Goal: Task Accomplishment & Management: Manage account settings

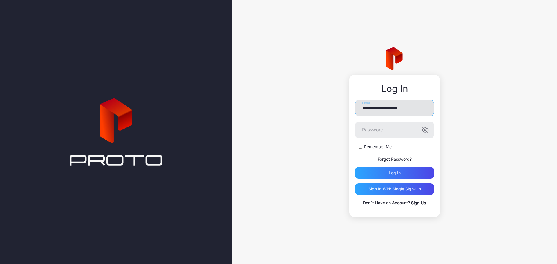
click at [389, 105] on input "**********" at bounding box center [394, 108] width 79 height 16
click at [332, 132] on div "**********" at bounding box center [394, 132] width 325 height 264
click at [428, 129] on icon "button" at bounding box center [425, 130] width 7 height 7
click at [373, 109] on input "**********" at bounding box center [394, 108] width 79 height 16
type input "**********"
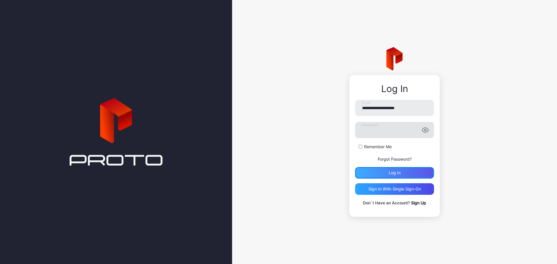
click at [384, 172] on div "Log in" at bounding box center [394, 173] width 79 height 12
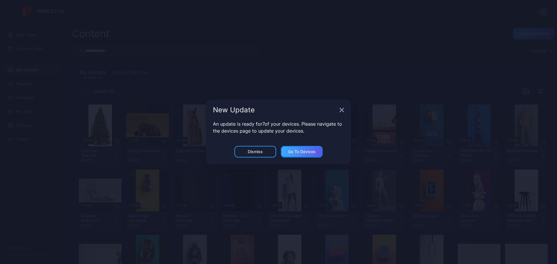
click at [295, 147] on div "Go to devices" at bounding box center [302, 152] width 42 height 12
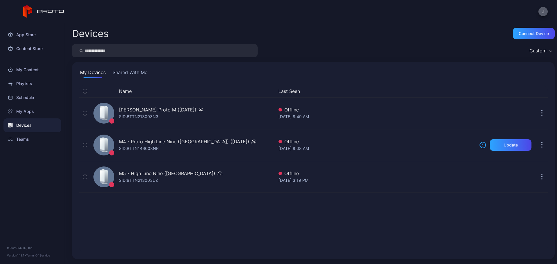
click at [541, 11] on button "J" at bounding box center [542, 11] width 9 height 9
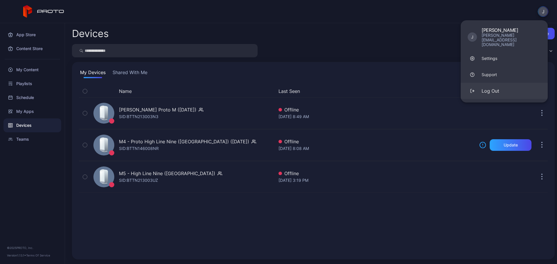
click at [486, 88] on div "Log Out" at bounding box center [490, 91] width 18 height 7
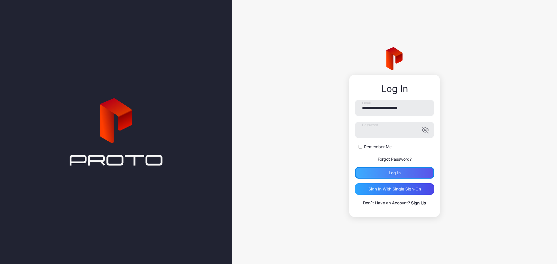
click at [397, 171] on div "Log in" at bounding box center [395, 173] width 12 height 5
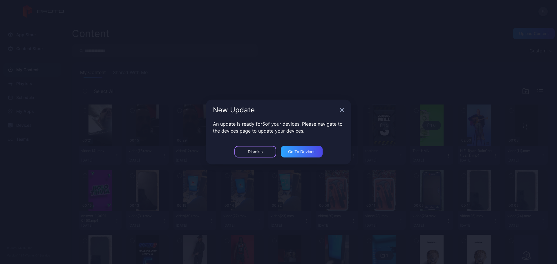
click at [262, 152] on div "Dismiss" at bounding box center [255, 152] width 15 height 5
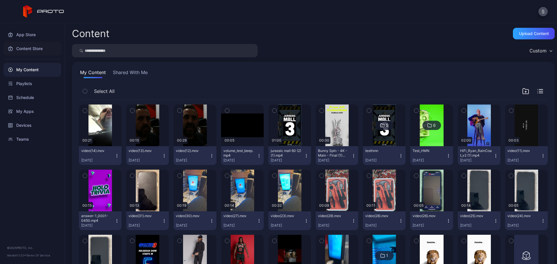
click at [23, 48] on div "Content Store" at bounding box center [32, 49] width 58 height 14
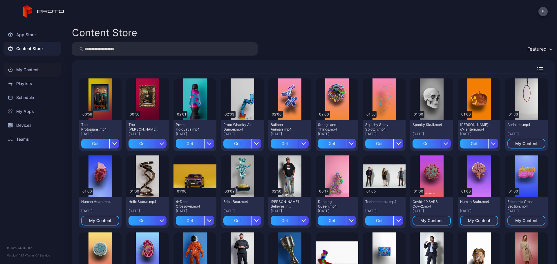
click at [24, 69] on div "My Content" at bounding box center [32, 70] width 58 height 14
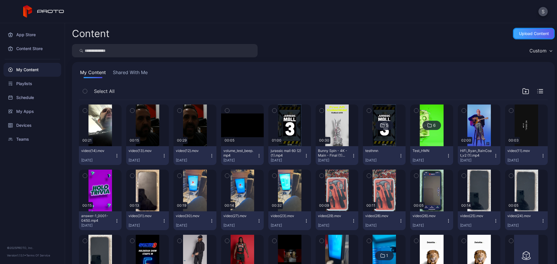
click at [527, 32] on div "Upload Content" at bounding box center [534, 33] width 30 height 5
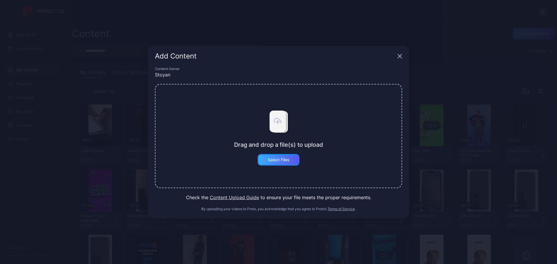
click at [273, 161] on div "Select Files" at bounding box center [279, 160] width 22 height 5
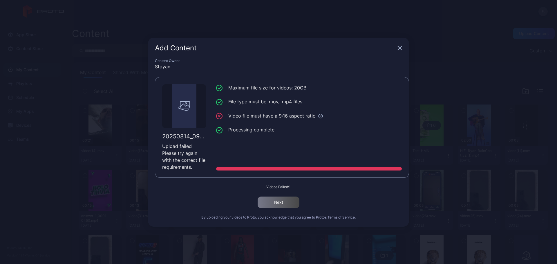
click at [400, 48] on icon "button" at bounding box center [399, 48] width 5 height 5
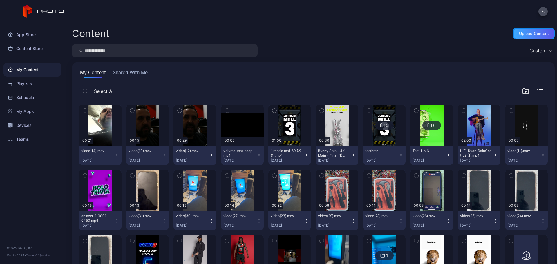
click at [521, 31] on div "Upload Content" at bounding box center [534, 33] width 30 height 5
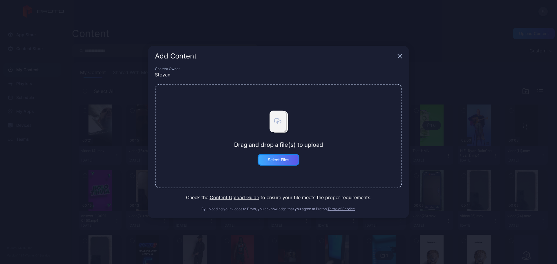
click at [276, 158] on div "Select Files" at bounding box center [279, 160] width 22 height 5
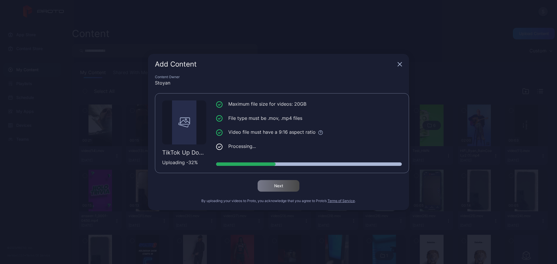
click at [38, 219] on div "Add Content Content Owner Stoyan TikTok Up Down Up.mp4 Uploading - 32 % Maximum…" at bounding box center [278, 132] width 557 height 264
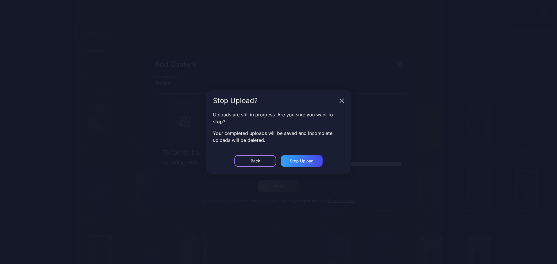
click at [260, 160] on div "Back" at bounding box center [255, 161] width 42 height 12
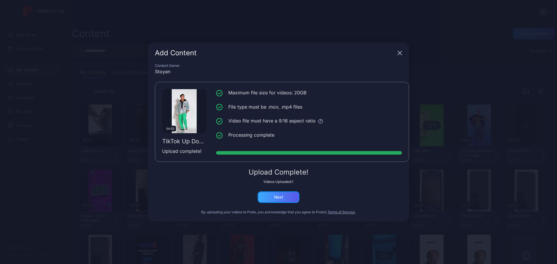
click at [279, 197] on div "Next" at bounding box center [278, 197] width 9 height 5
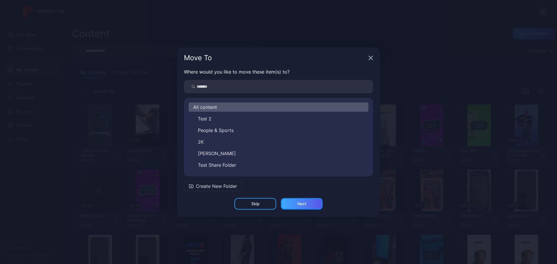
click at [296, 201] on div "Next" at bounding box center [302, 204] width 42 height 12
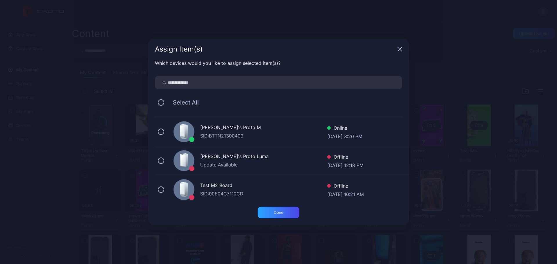
click at [247, 132] on div "[PERSON_NAME]'s Proto M" at bounding box center [263, 128] width 127 height 8
click at [277, 213] on div "Done" at bounding box center [278, 212] width 10 height 5
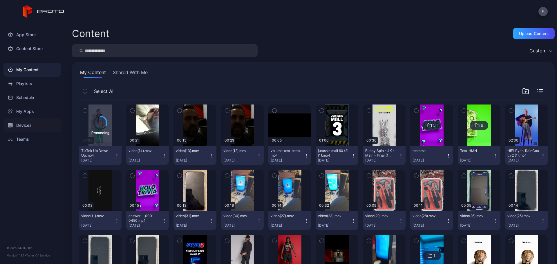
click at [27, 126] on div "Devices" at bounding box center [32, 126] width 58 height 14
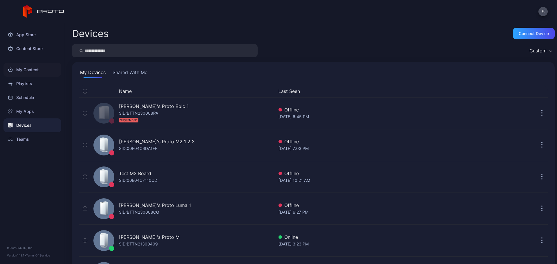
click at [30, 73] on div "My Content" at bounding box center [32, 70] width 58 height 14
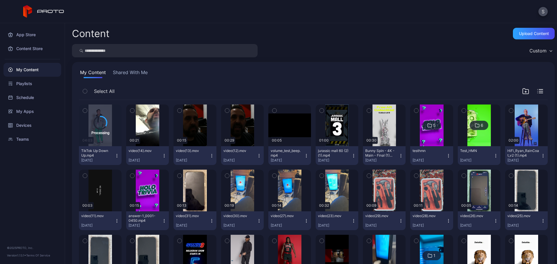
click at [306, 71] on div "My Content Shared With Me" at bounding box center [313, 73] width 469 height 9
click at [22, 124] on div "Devices" at bounding box center [32, 126] width 58 height 14
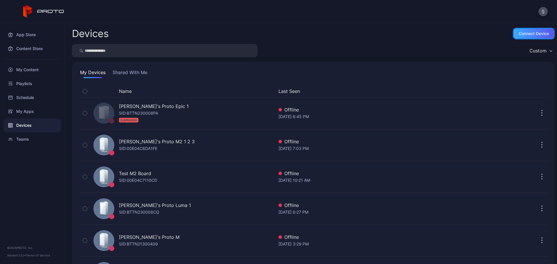
click at [522, 32] on div "Connect device" at bounding box center [533, 33] width 30 height 5
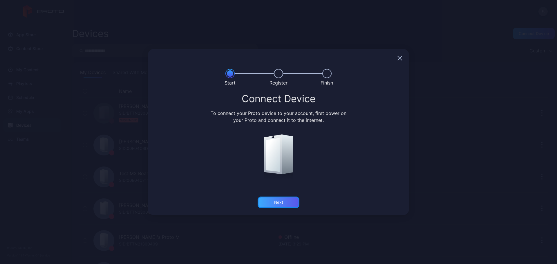
click at [284, 204] on div "Next" at bounding box center [278, 203] width 42 height 12
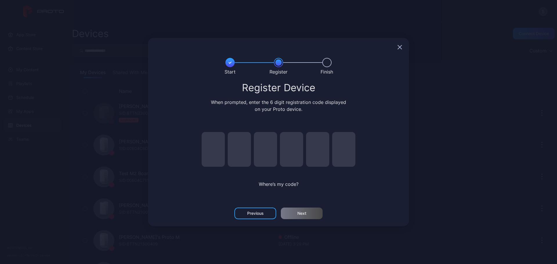
click at [221, 155] on input "pin code 1 of 6" at bounding box center [212, 149] width 23 height 35
type input "*"
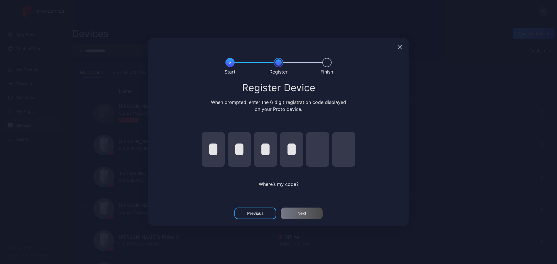
type input "*"
click at [302, 208] on div "Next" at bounding box center [302, 214] width 42 height 12
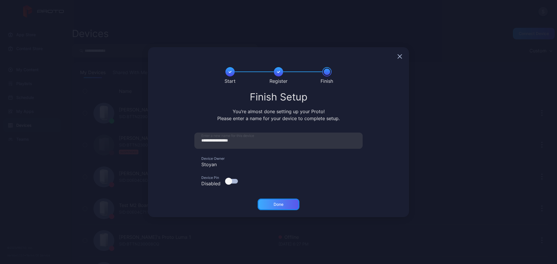
click at [283, 200] on div "Done" at bounding box center [278, 205] width 42 height 12
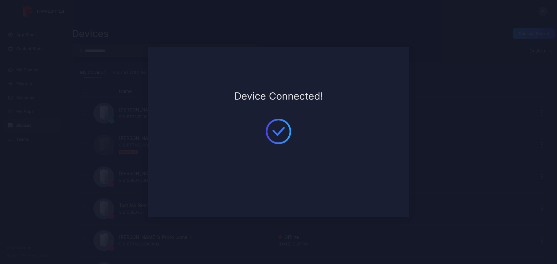
click at [306, 21] on div "**********" at bounding box center [278, 132] width 557 height 264
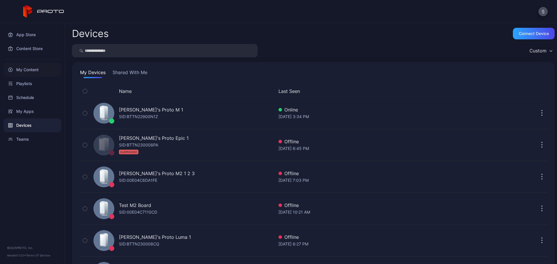
click at [22, 73] on div "My Content" at bounding box center [32, 70] width 58 height 14
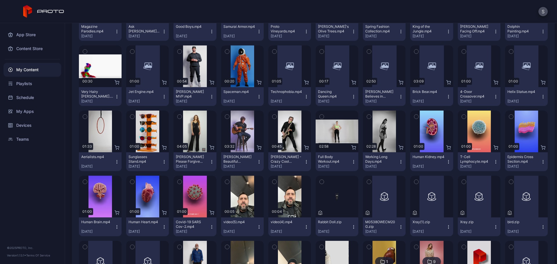
scroll to position [794, 0]
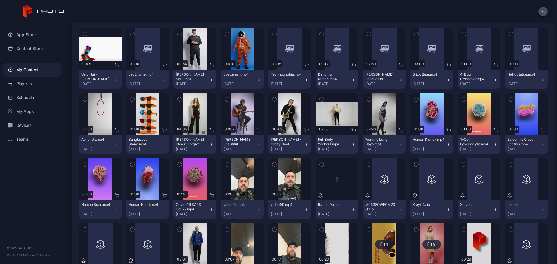
click at [319, 164] on icon "button" at bounding box center [321, 164] width 4 height 6
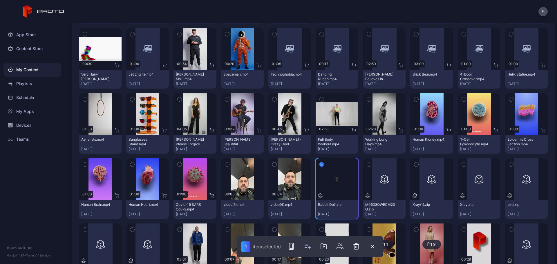
click at [320, 100] on icon "button" at bounding box center [321, 99] width 4 height 6
click at [367, 100] on icon "button" at bounding box center [369, 99] width 4 height 6
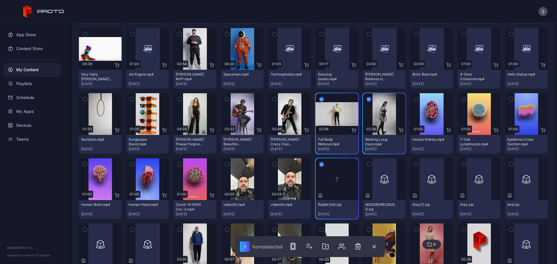
click at [414, 228] on icon "button" at bounding box center [416, 230] width 4 height 6
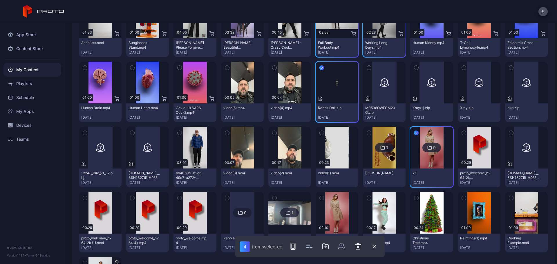
scroll to position [900, 0]
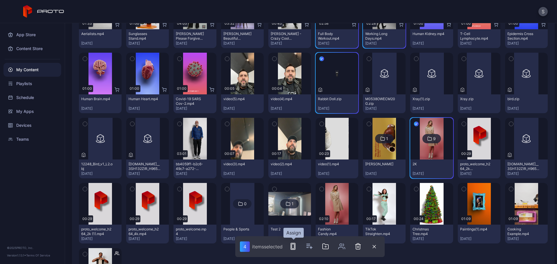
click at [294, 249] on rect "button" at bounding box center [292, 246] width 3 height 5
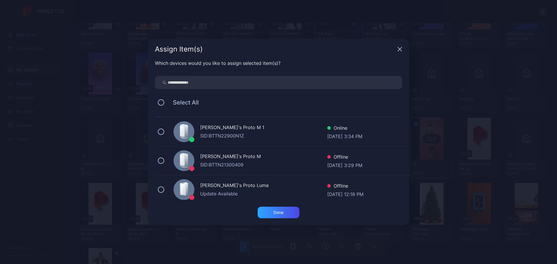
click at [222, 134] on div "SID: BTTN22900N1Z" at bounding box center [263, 135] width 127 height 7
click at [275, 215] on div "Done" at bounding box center [278, 212] width 10 height 5
